Goal: Information Seeking & Learning: Find specific fact

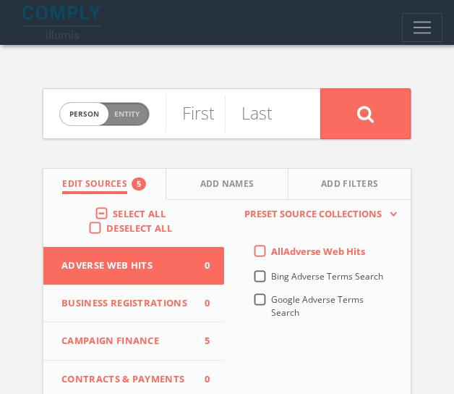
click at [113, 207] on label "Select All" at bounding box center [143, 214] width 60 height 14
click at [0, 0] on input "Select All" at bounding box center [0, 0] width 0 height 0
click at [113, 208] on label "Select All" at bounding box center [143, 214] width 60 height 14
click at [0, 0] on input "Select All" at bounding box center [0, 0] width 0 height 0
click at [91, 110] on span "person" at bounding box center [84, 114] width 48 height 22
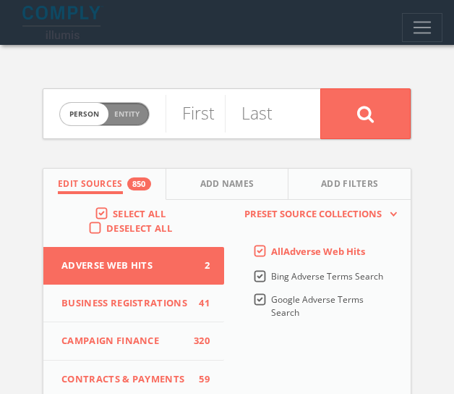
checkbox input "true"
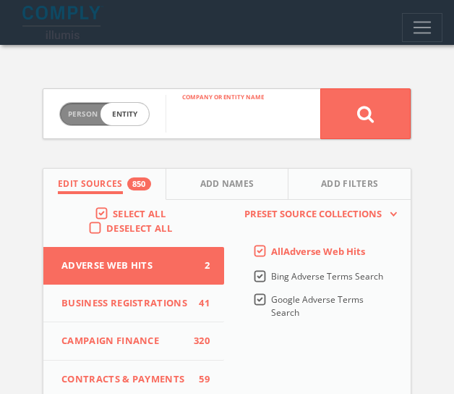
click at [198, 114] on input "text" at bounding box center [243, 114] width 155 height 38
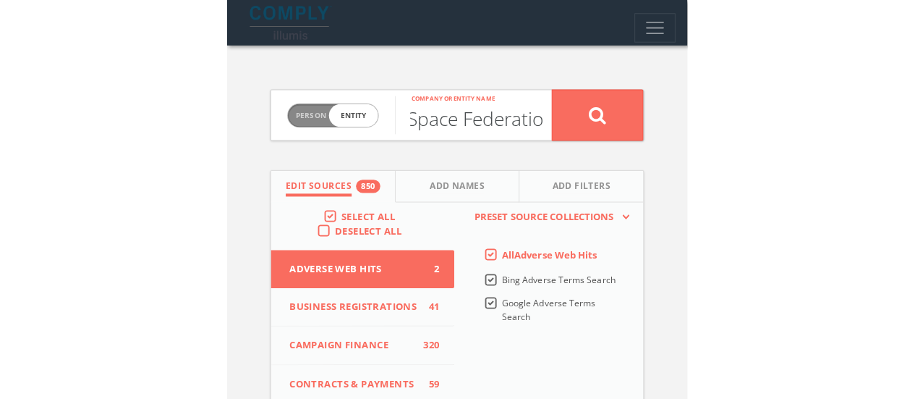
scroll to position [0, 119]
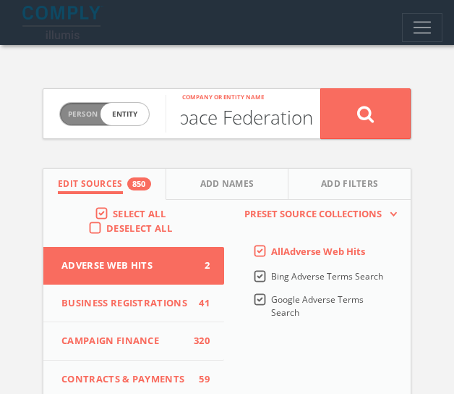
type input "Commercial Space Federation"
click at [321, 88] on button at bounding box center [366, 113] width 90 height 51
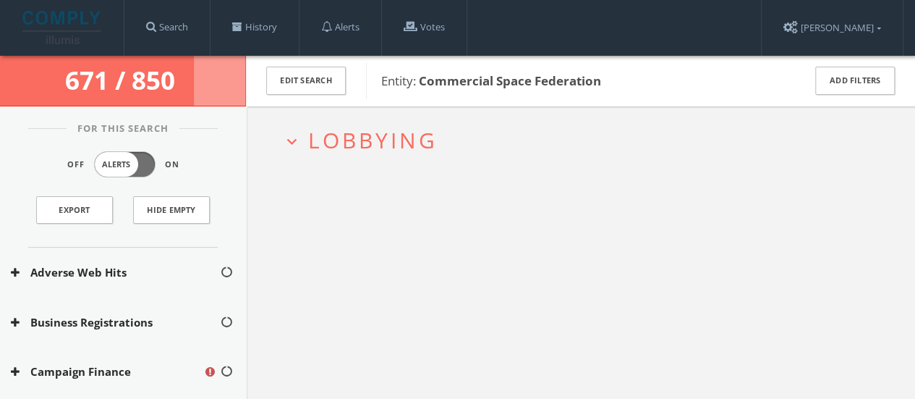
click at [328, 149] on span "Lobbying" at bounding box center [373, 140] width 130 height 30
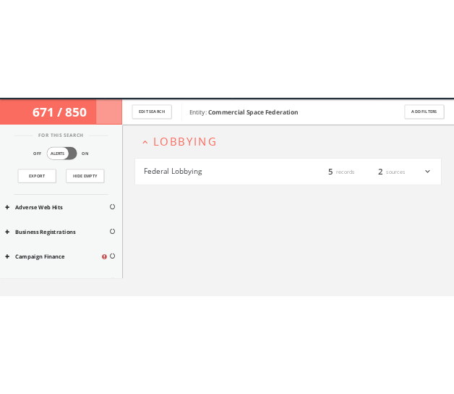
scroll to position [55, 0]
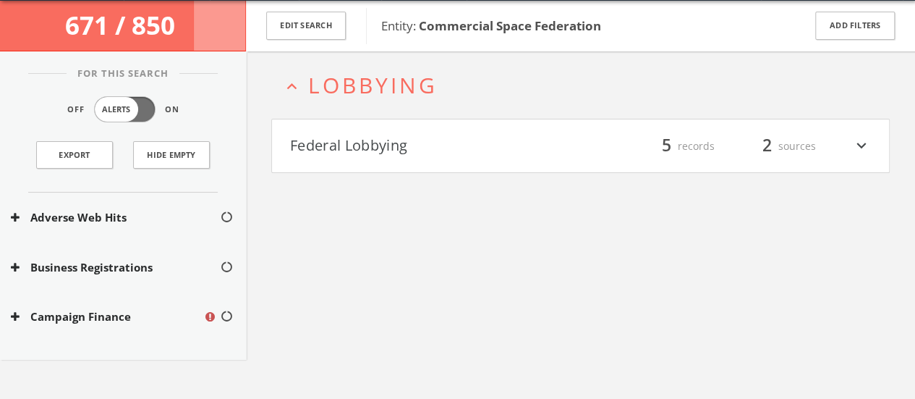
click at [307, 82] on button "expand_less Lobbying" at bounding box center [586, 85] width 608 height 24
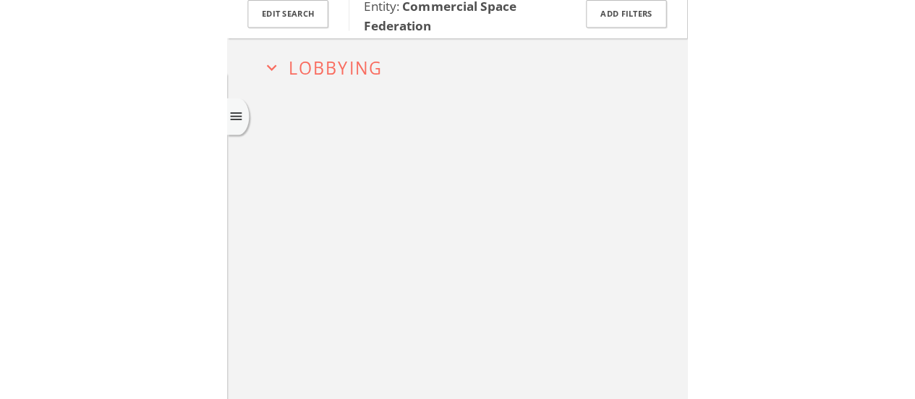
scroll to position [0, 0]
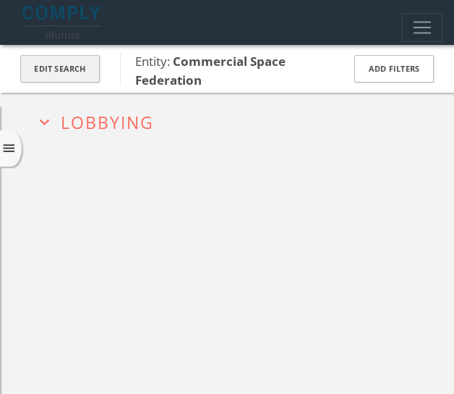
click at [81, 61] on button "Edit Search" at bounding box center [60, 69] width 80 height 28
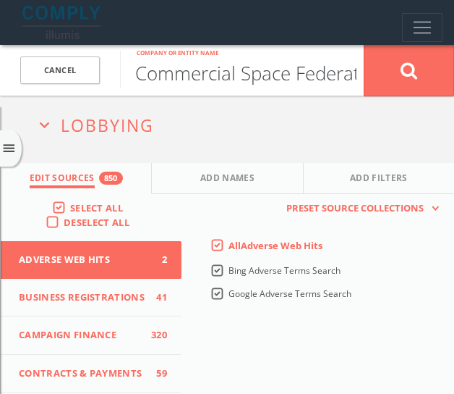
click at [289, 76] on input "Commercial Space Federation" at bounding box center [242, 70] width 244 height 38
type input "Commercial Spaceflight Federation"
click at [364, 44] on button at bounding box center [409, 70] width 90 height 52
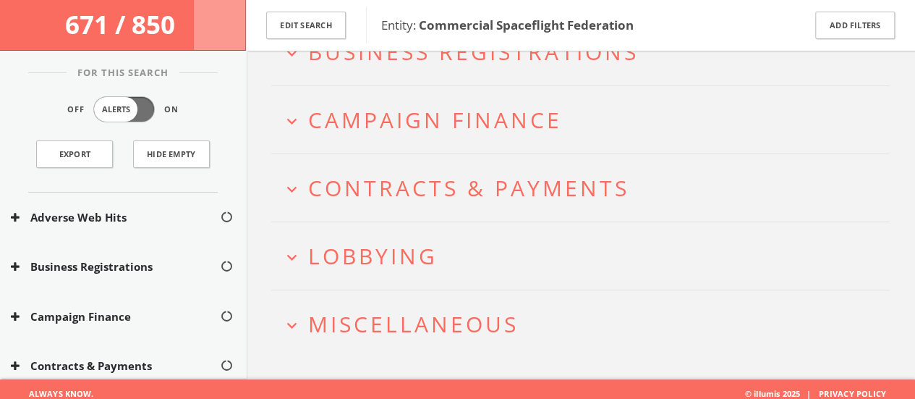
click at [331, 268] on span "Lobbying" at bounding box center [373, 256] width 130 height 30
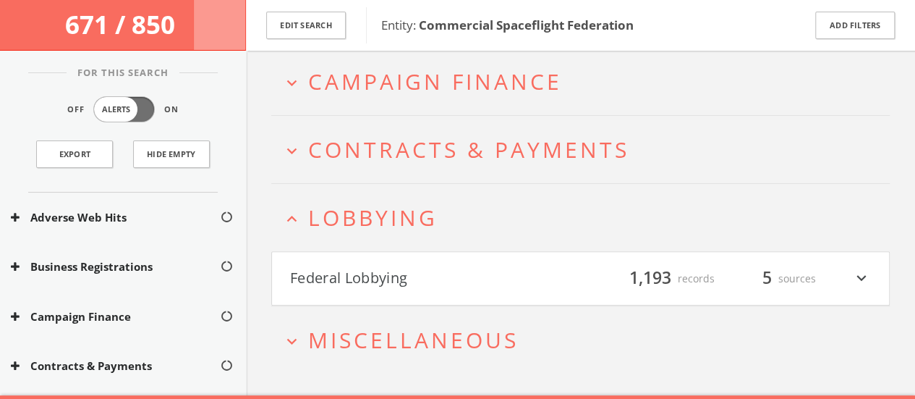
scroll to position [157, 0]
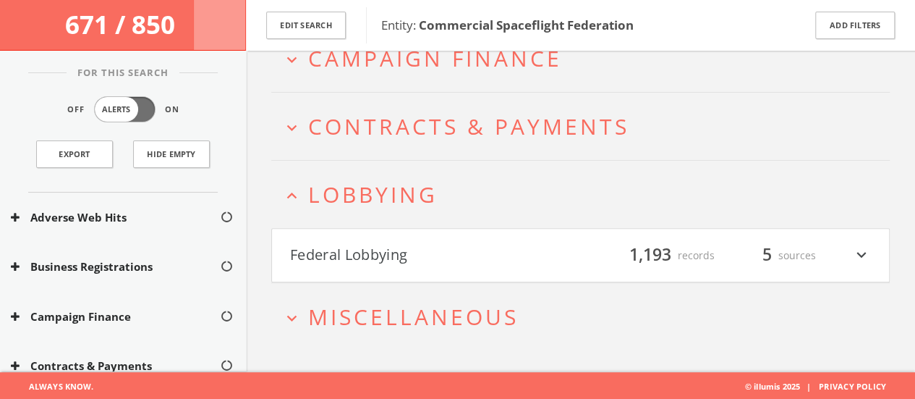
click at [294, 186] on icon "expand_less" at bounding box center [292, 196] width 20 height 20
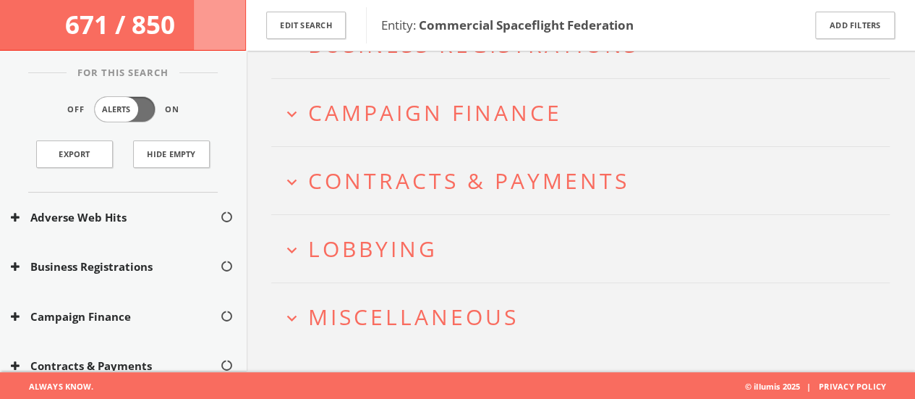
click at [366, 316] on span "Miscellaneous" at bounding box center [413, 317] width 211 height 30
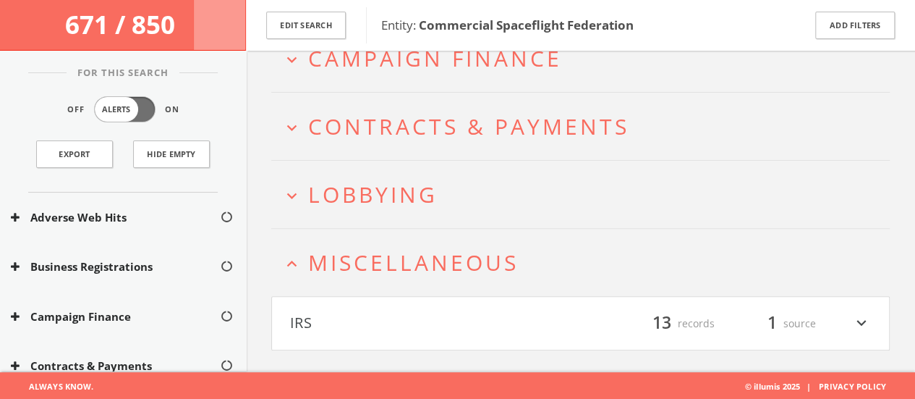
click at [349, 312] on button "IRS" at bounding box center [435, 323] width 291 height 25
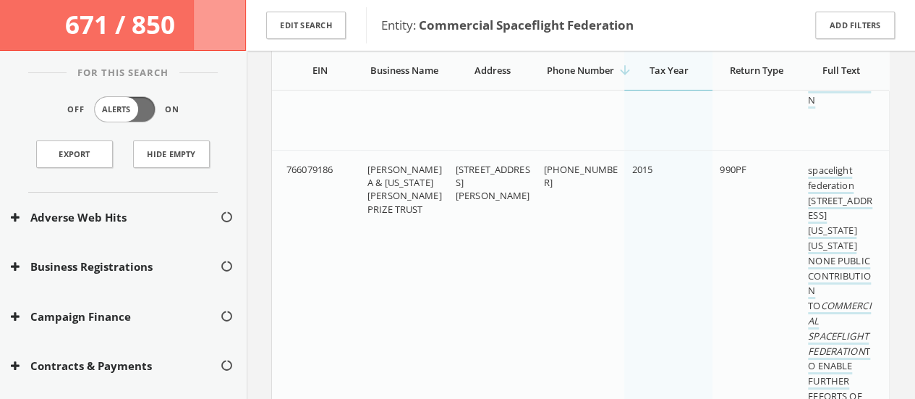
scroll to position [2676, 0]
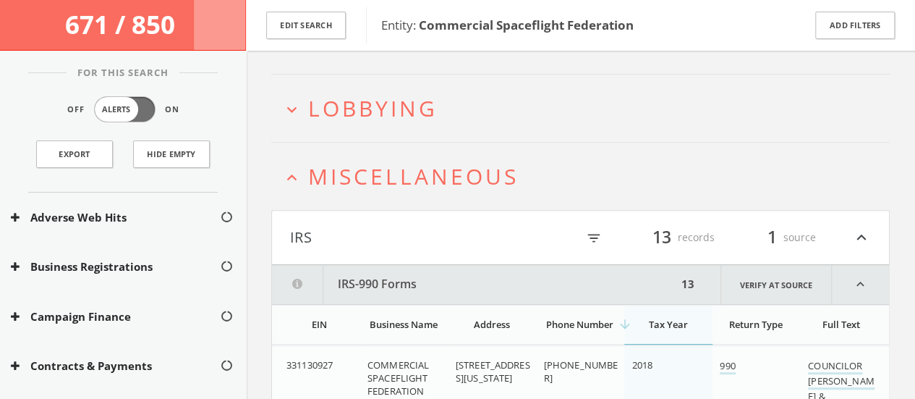
click at [288, 169] on icon "expand_less" at bounding box center [292, 178] width 20 height 20
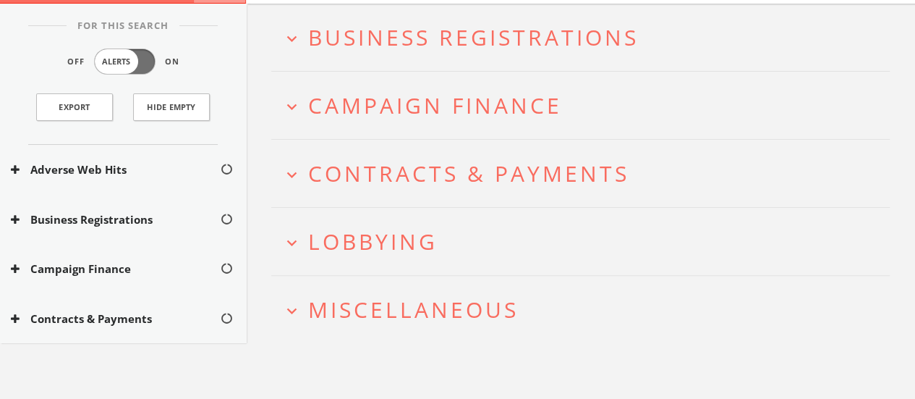
scroll to position [0, 0]
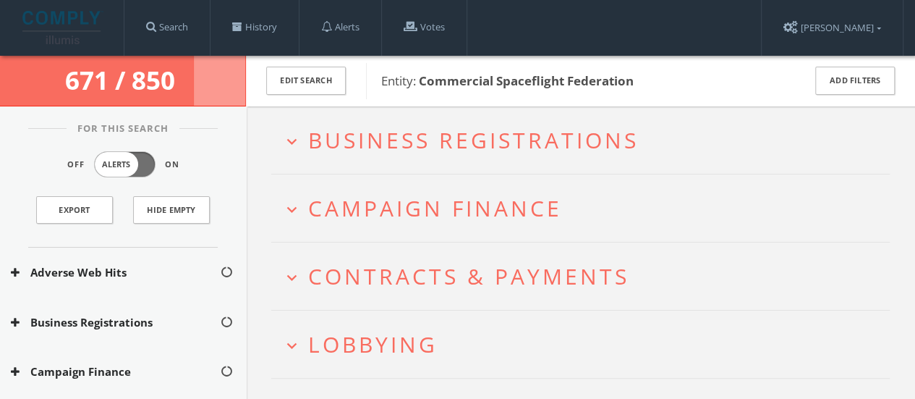
click at [310, 128] on span "Business Registrations" at bounding box center [473, 140] width 331 height 30
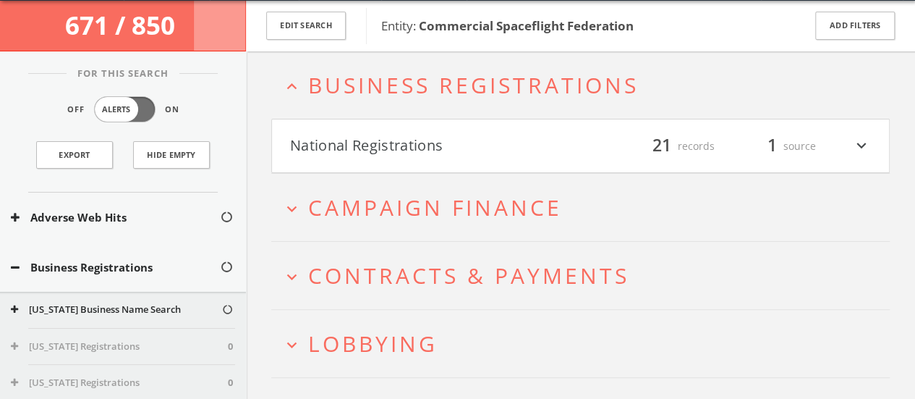
click at [315, 127] on h4 "National Registrations filter_list 21 records 1 source expand_more" at bounding box center [580, 146] width 617 height 54
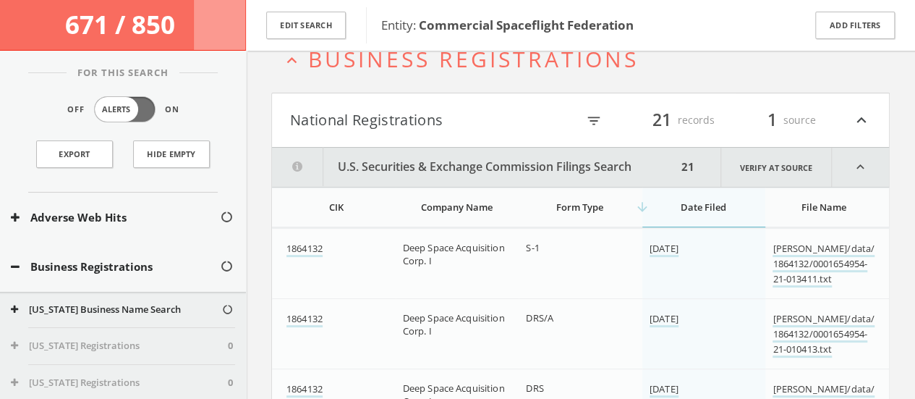
scroll to position [86, 0]
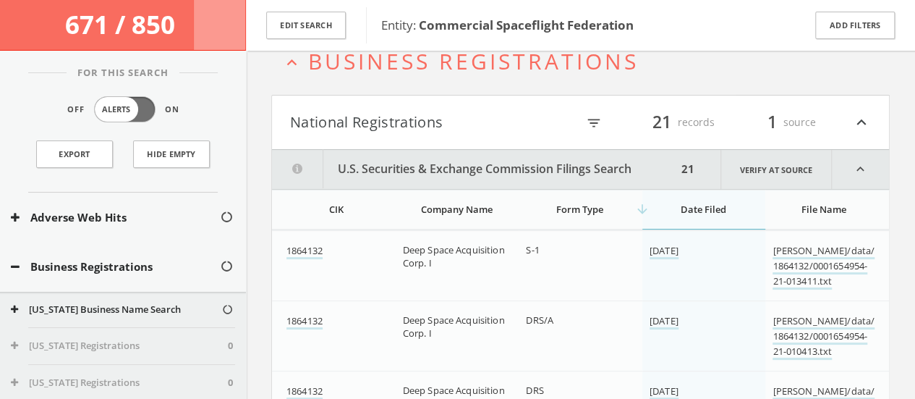
click at [308, 118] on button "National Registrations" at bounding box center [433, 122] width 287 height 25
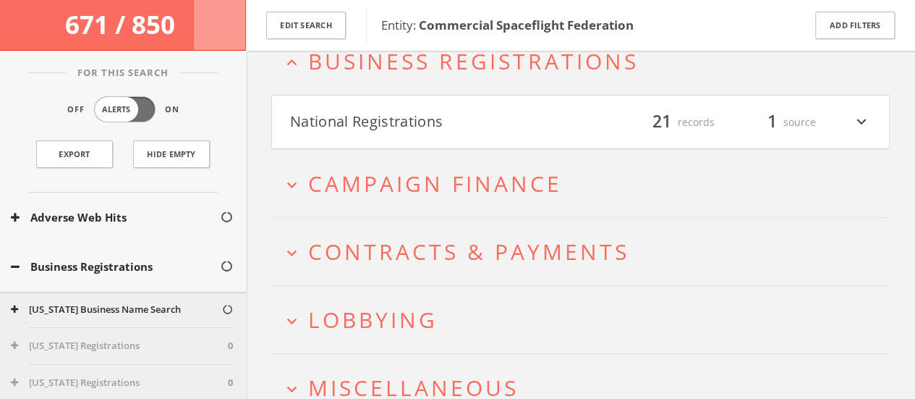
click at [307, 67] on button "expand_less Business Registrations" at bounding box center [586, 61] width 608 height 24
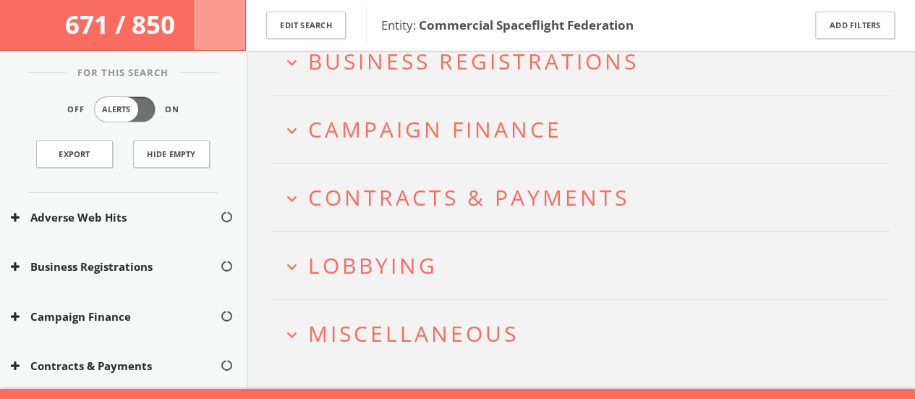
click at [321, 97] on h2 "expand_more Campaign Finance" at bounding box center [580, 129] width 619 height 67
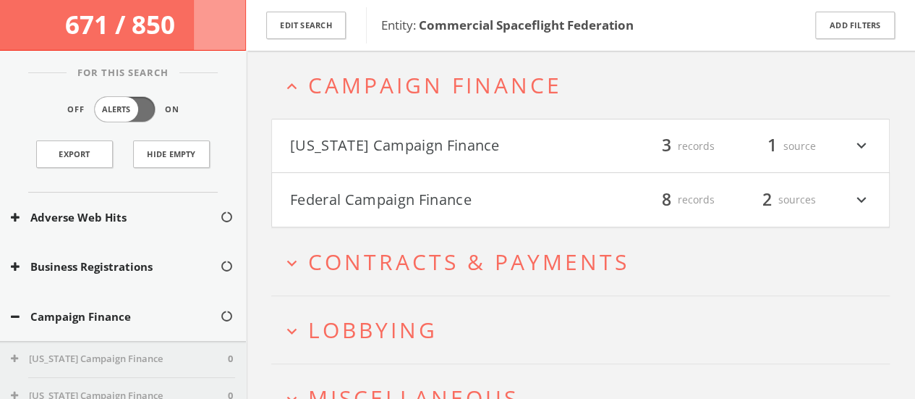
click at [313, 124] on h4 "[US_STATE] Campaign Finance filter_list 3 records 1 source expand_more" at bounding box center [580, 146] width 617 height 54
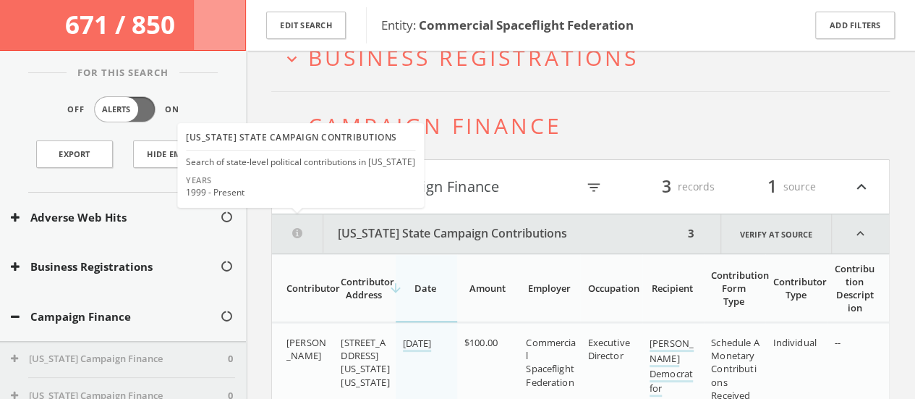
scroll to position [88, 0]
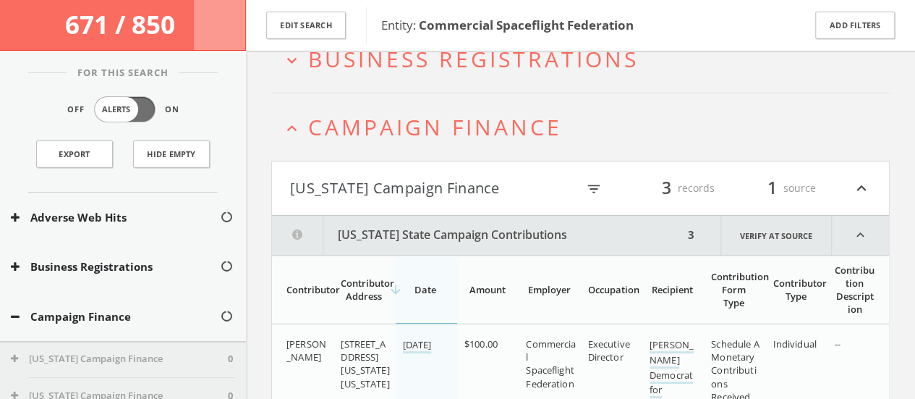
click at [416, 148] on h2 "expand_less Campaign Finance" at bounding box center [580, 126] width 619 height 67
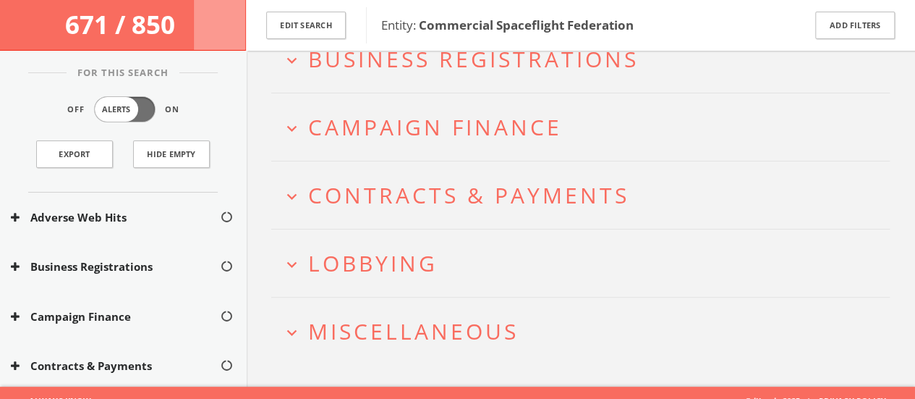
click at [342, 150] on h2 "expand_more Campaign Finance" at bounding box center [580, 126] width 619 height 67
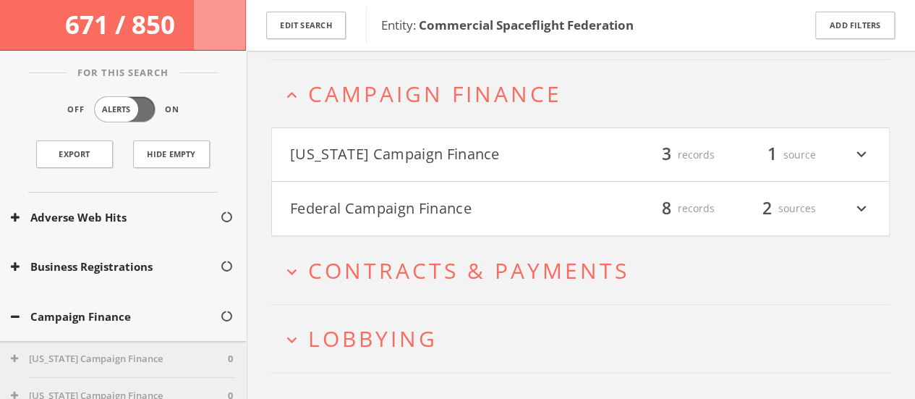
click at [323, 216] on h4 "Federal Campaign Finance filter_list 8 records 2 sources expand_more" at bounding box center [580, 209] width 617 height 54
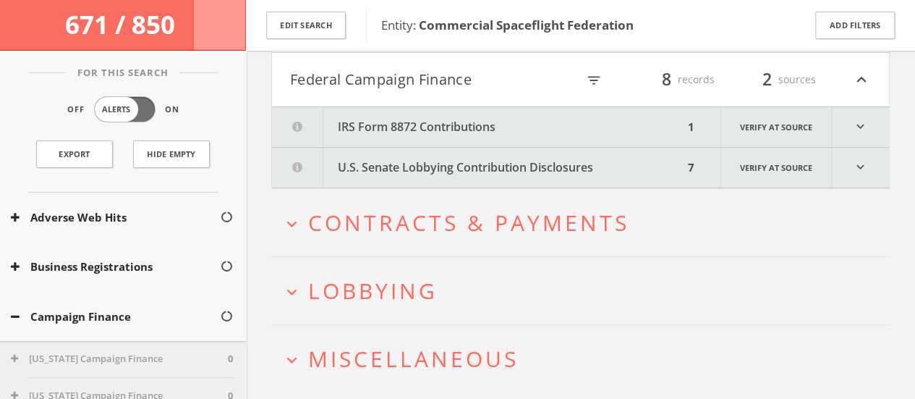
click at [378, 124] on button "IRS Form 8872 Contributions" at bounding box center [478, 127] width 412 height 40
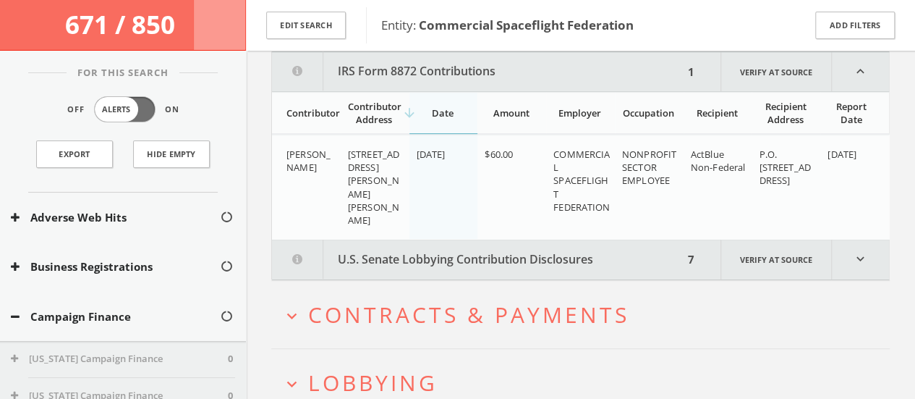
click at [394, 245] on button "U.S. Senate Lobbying Contribution Disclosures" at bounding box center [478, 259] width 412 height 40
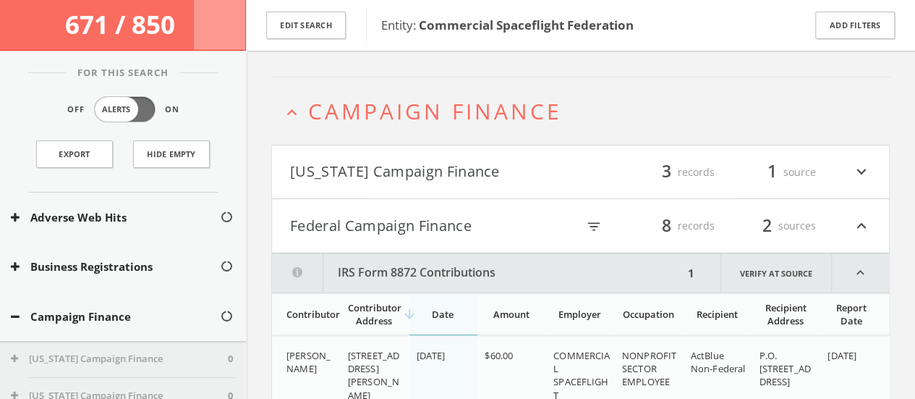
click at [318, 119] on span "Campaign Finance" at bounding box center [435, 111] width 254 height 30
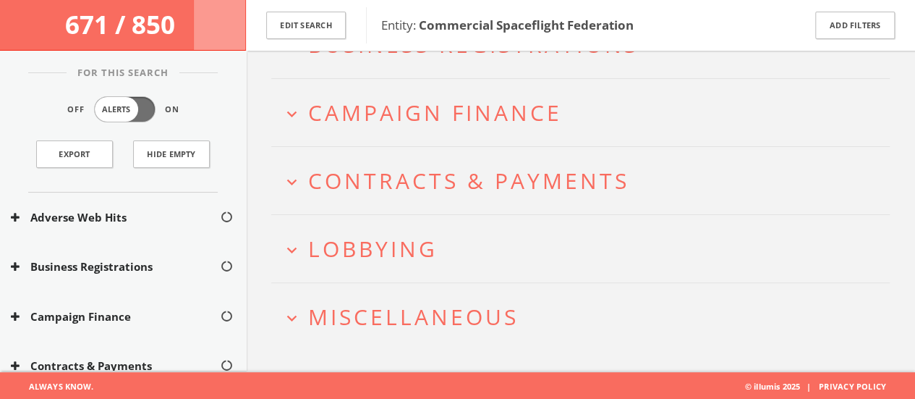
scroll to position [0, 0]
